Goal: Find specific page/section: Find specific page/section

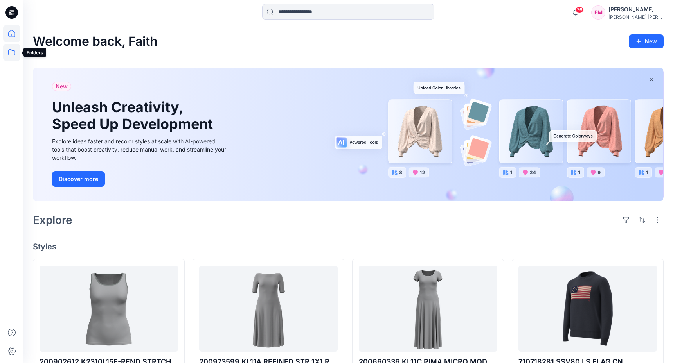
click at [14, 47] on icon at bounding box center [11, 52] width 17 height 17
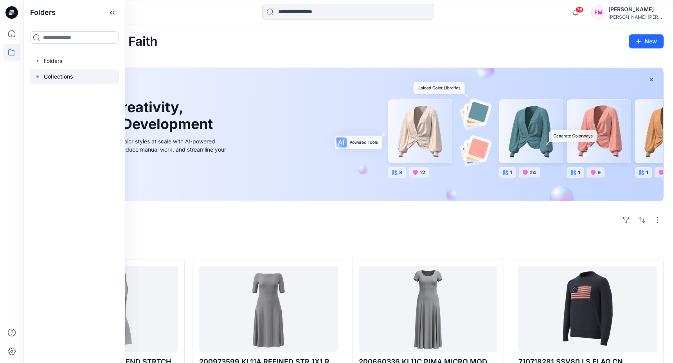
click at [85, 74] on div at bounding box center [74, 77] width 89 height 16
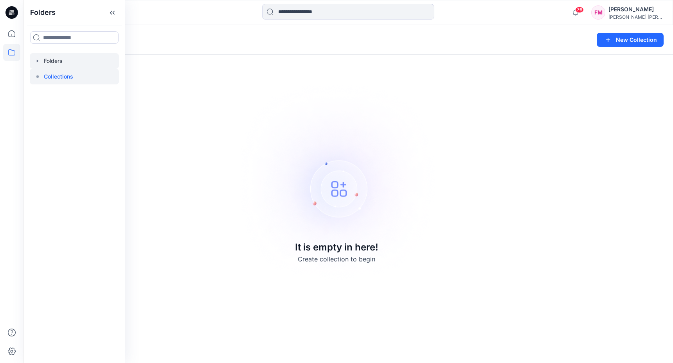
click at [81, 58] on div at bounding box center [74, 61] width 89 height 16
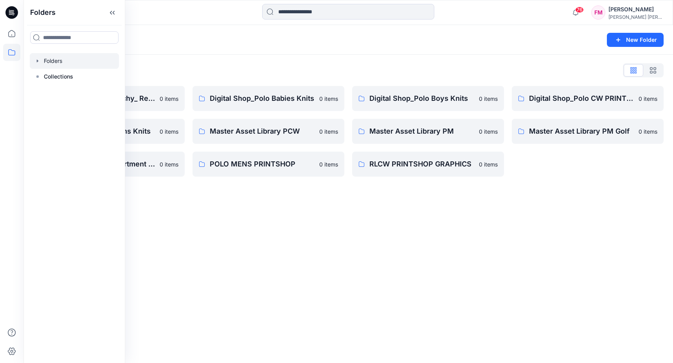
click at [230, 227] on div "Folders New Folder Folders List (TEMP) Folder Hierarchy_ Reviews 0 items Digita…" at bounding box center [347, 194] width 649 height 338
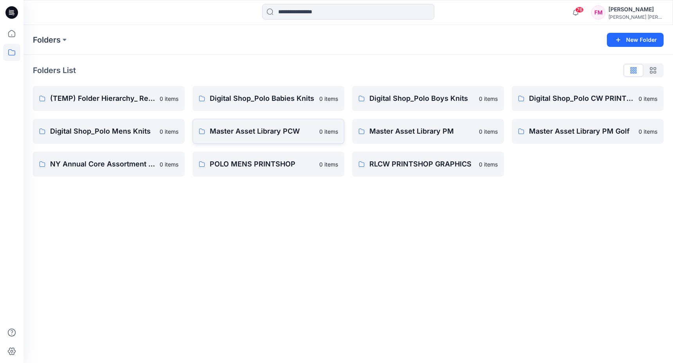
click at [275, 134] on p "Master Asset Library PCW" at bounding box center [262, 131] width 105 height 11
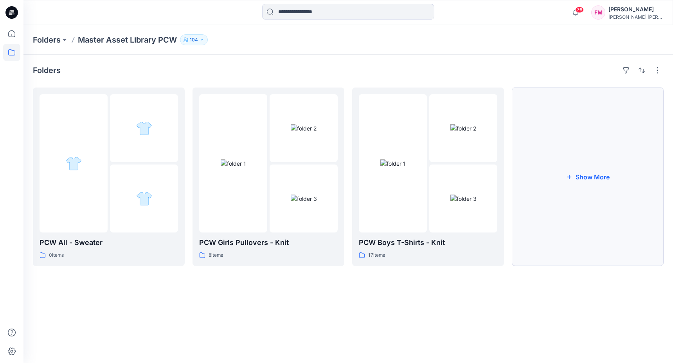
click at [564, 166] on button "Show More" at bounding box center [588, 177] width 152 height 179
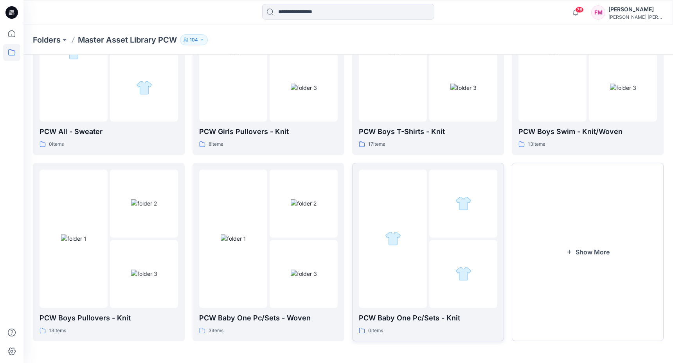
scroll to position [111, 0]
click at [589, 225] on button "Show More" at bounding box center [588, 253] width 152 height 179
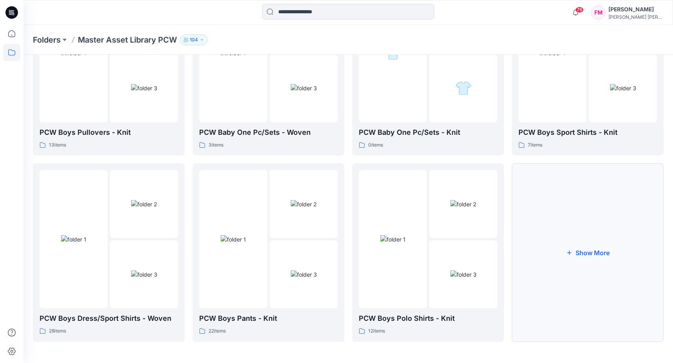
scroll to position [297, 0]
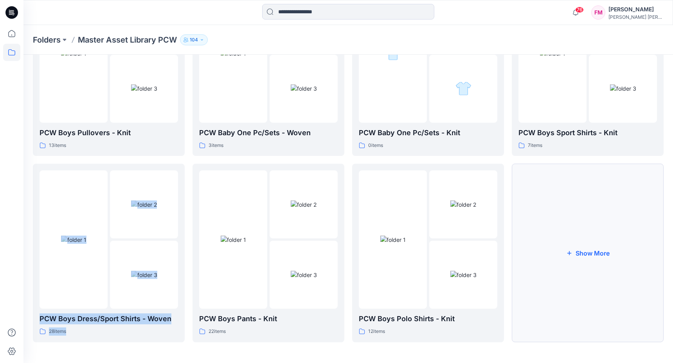
click at [611, 241] on button "Show More" at bounding box center [588, 253] width 152 height 179
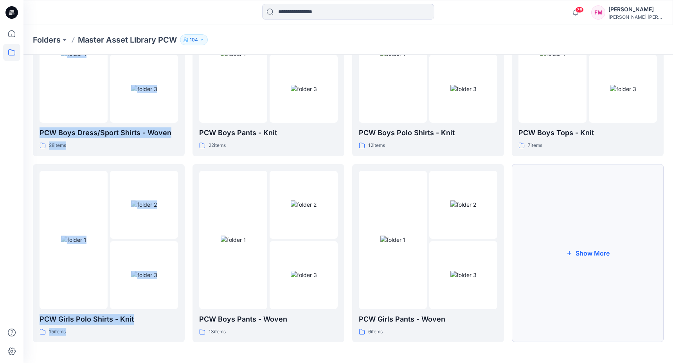
scroll to position [482, 0]
click at [590, 264] on button "Show More" at bounding box center [588, 254] width 152 height 179
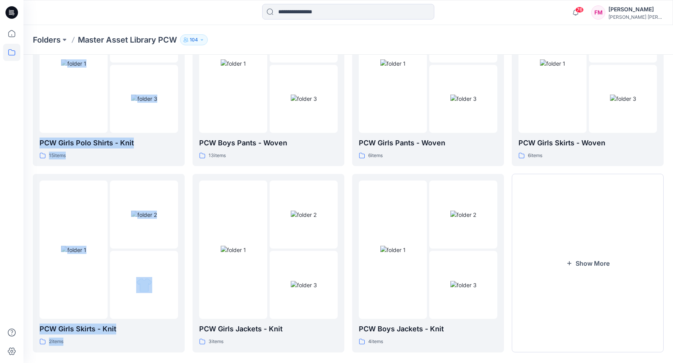
scroll to position [662, 0]
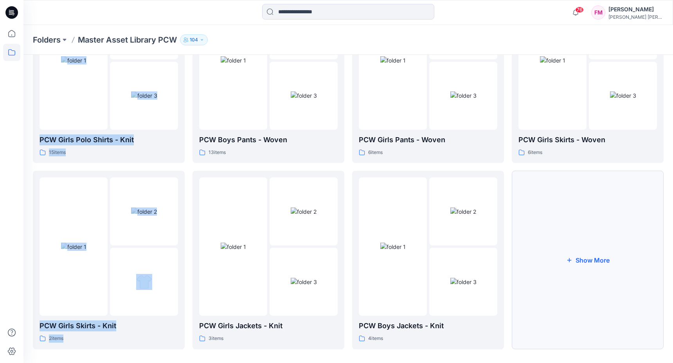
click at [596, 237] on button "Show More" at bounding box center [588, 260] width 152 height 179
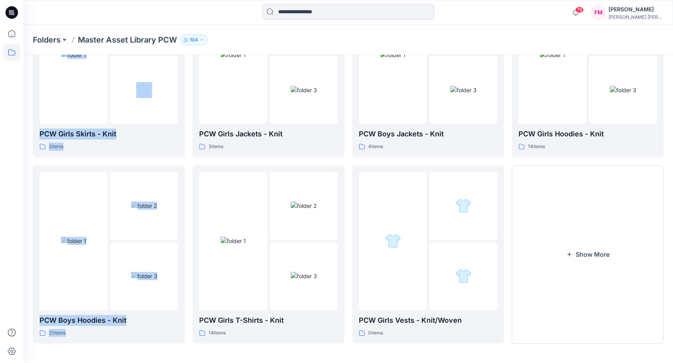
scroll to position [854, 0]
click at [594, 243] on button "Show More" at bounding box center [588, 255] width 152 height 179
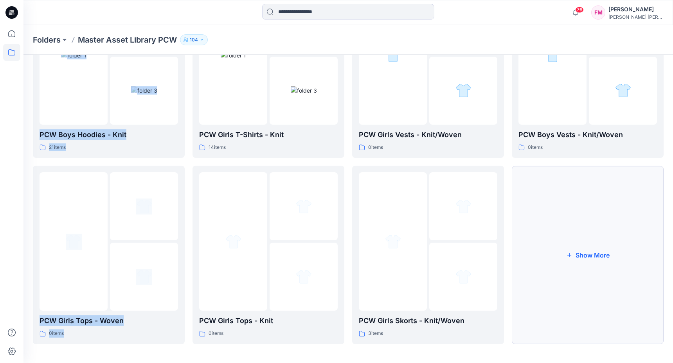
scroll to position [1040, 0]
click at [594, 243] on button "Show More" at bounding box center [588, 255] width 152 height 179
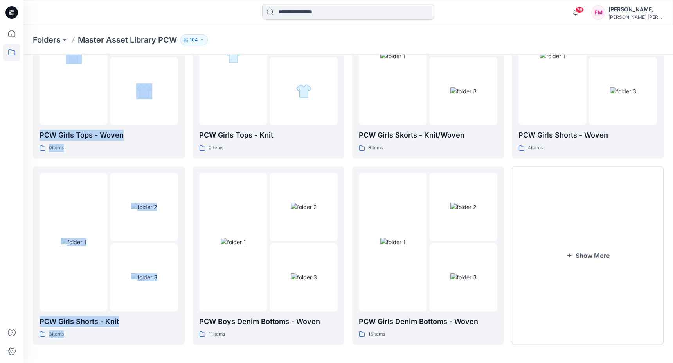
scroll to position [1226, 0]
click at [594, 243] on button "Show More" at bounding box center [588, 256] width 152 height 179
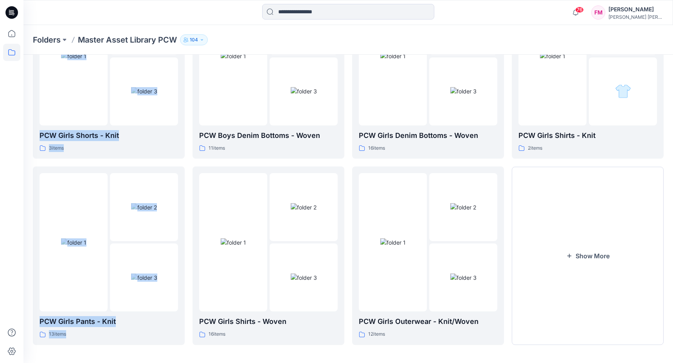
scroll to position [1411, 0]
click at [594, 243] on button "Show More" at bounding box center [588, 256] width 152 height 179
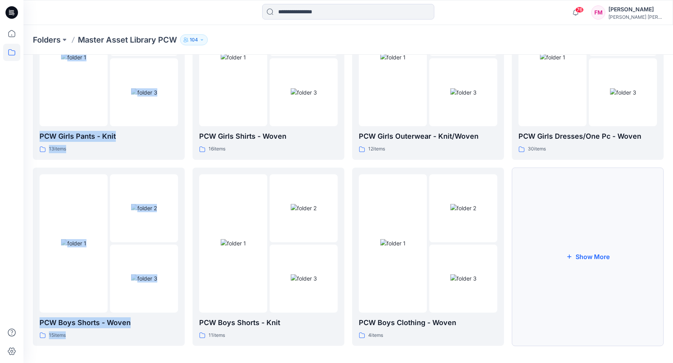
scroll to position [1597, 0]
click at [594, 243] on button "Show More" at bounding box center [588, 257] width 152 height 179
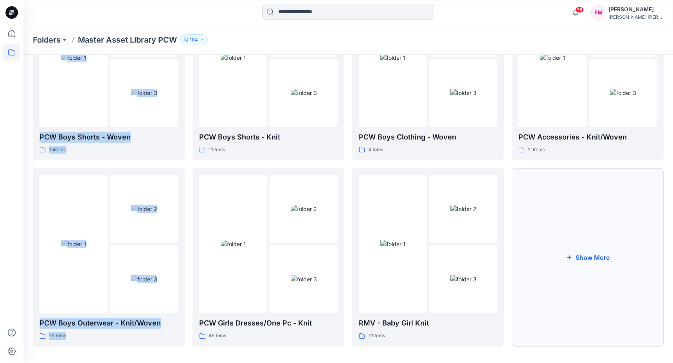
scroll to position [1783, 0]
click at [594, 243] on button "Show More" at bounding box center [588, 258] width 152 height 179
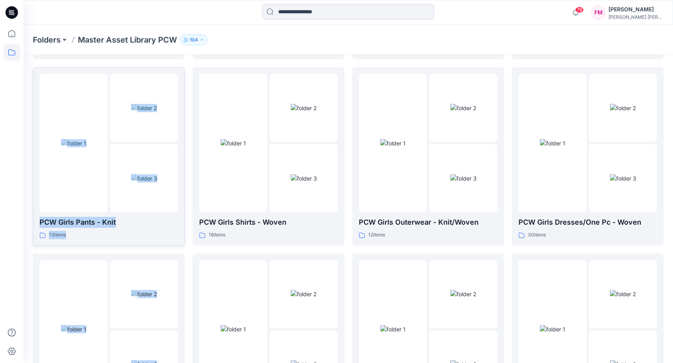
scroll to position [1442, 0]
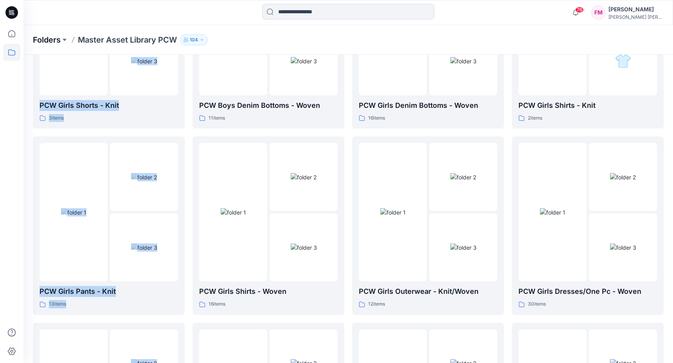
click at [57, 45] on p "Folders" at bounding box center [47, 39] width 28 height 11
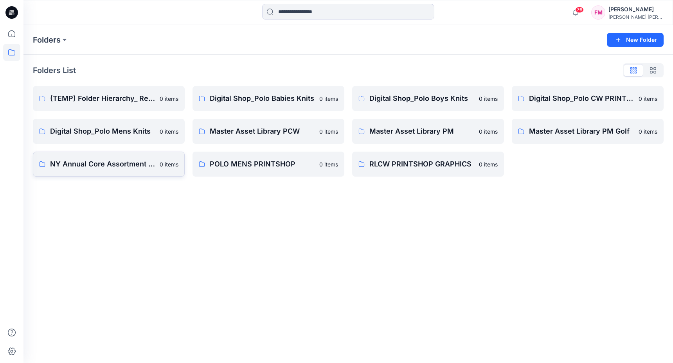
click at [111, 162] on p "NY Annual Core Assortment Digital Lib" at bounding box center [102, 164] width 105 height 11
